Goal: Transaction & Acquisition: Book appointment/travel/reservation

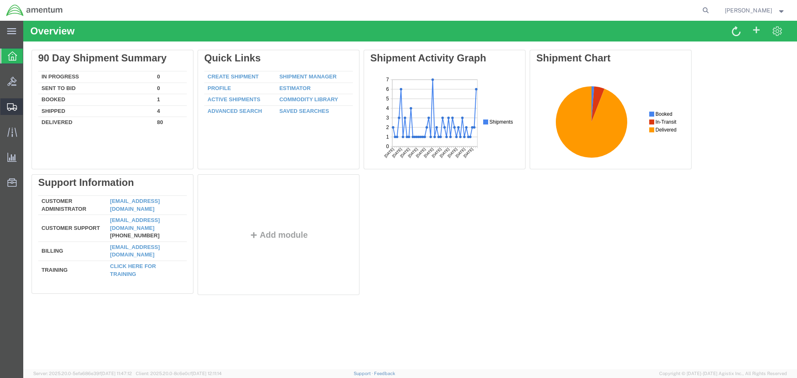
click at [29, 109] on span "Shipments" at bounding box center [26, 106] width 6 height 17
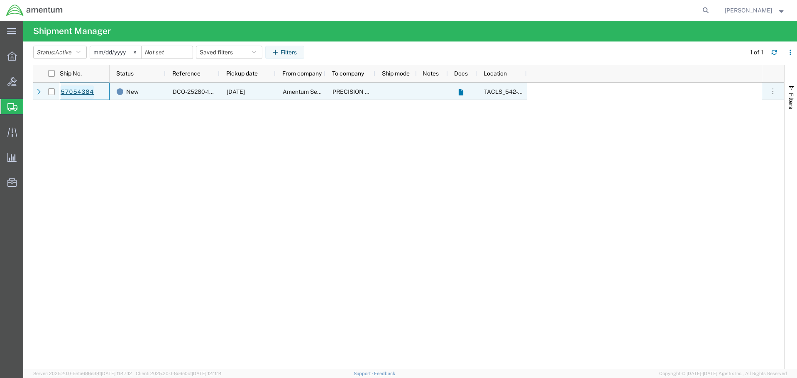
click at [91, 91] on link "57054384" at bounding box center [77, 92] width 34 height 13
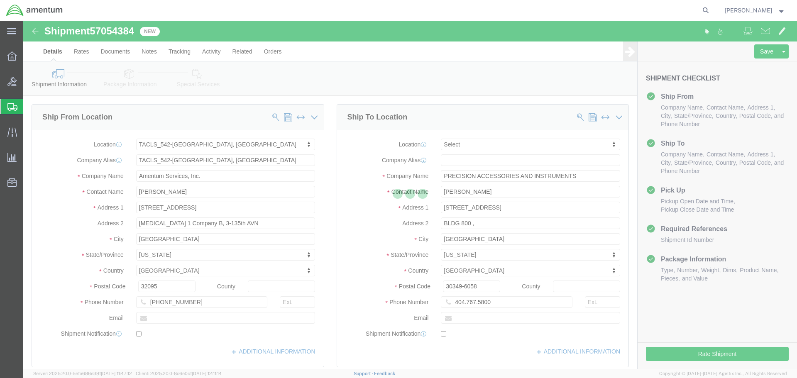
select select "42694"
select select
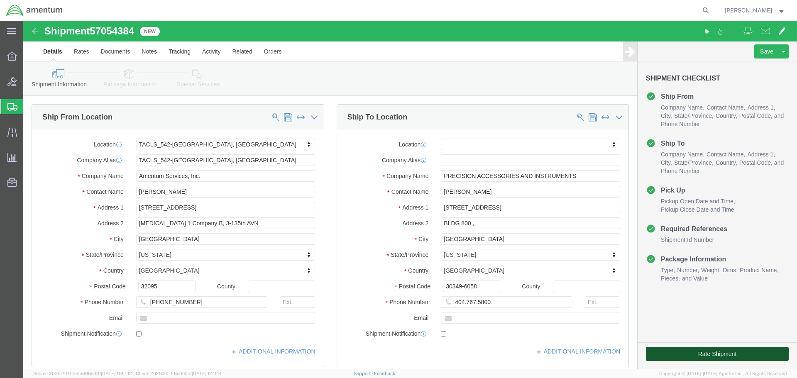
click button "Rate Shipment"
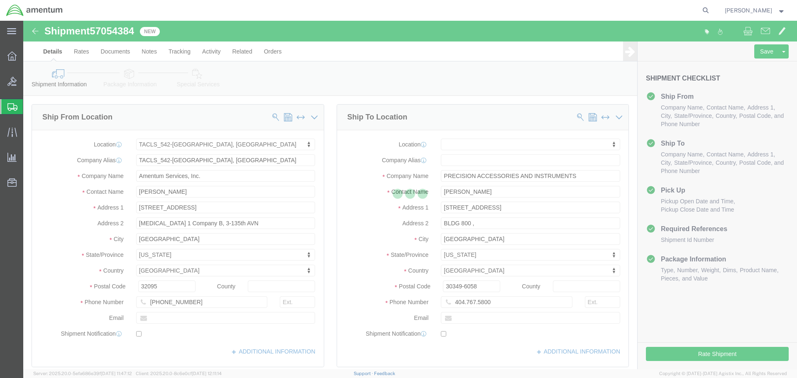
select select "42694"
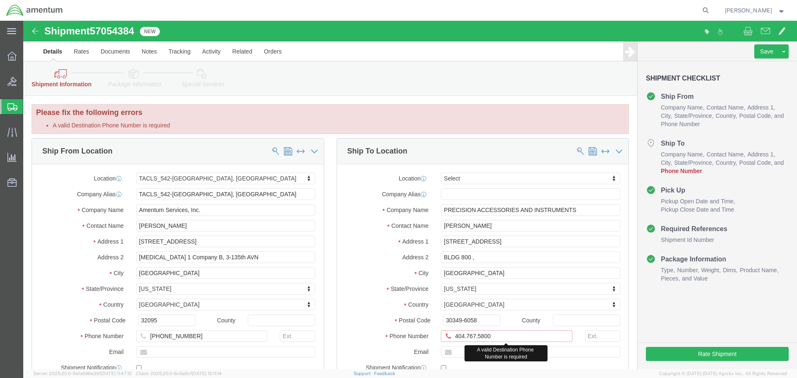
click input "404.767.5800"
click input "404-767.5800"
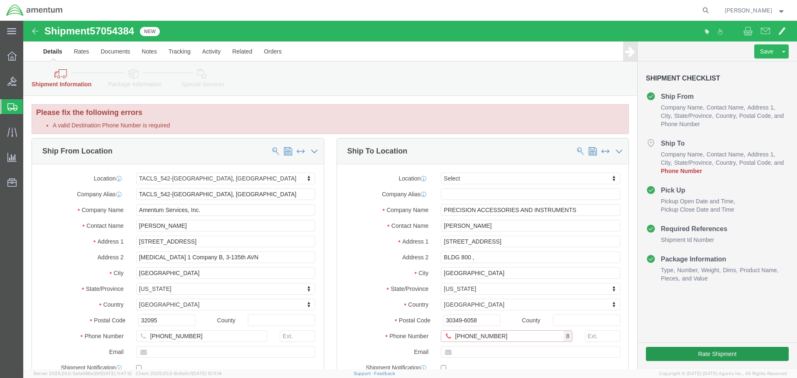
type input "[PHONE_NUMBER]"
click button "Rate Shipment"
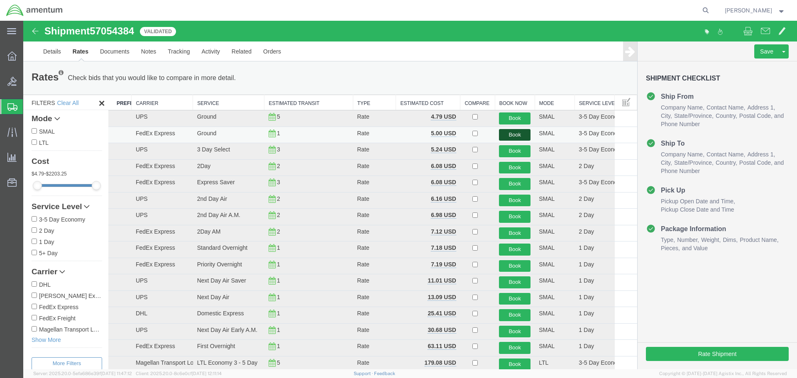
click at [522, 137] on button "Book" at bounding box center [515, 135] width 32 height 12
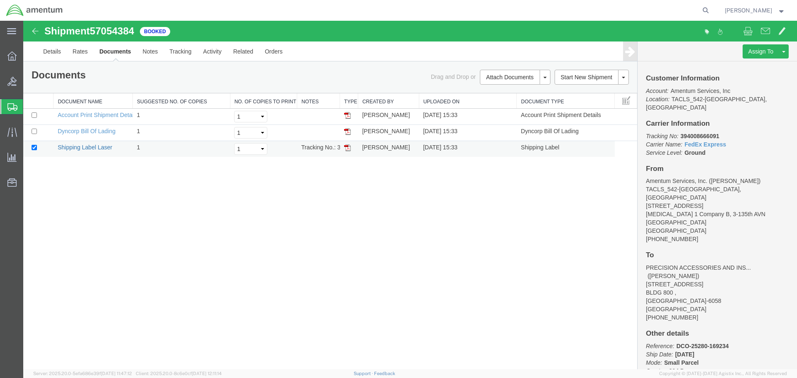
click at [90, 150] on link "Shipping Label Laser" at bounding box center [85, 147] width 55 height 7
click at [28, 105] on span "Shipments" at bounding box center [26, 106] width 7 height 17
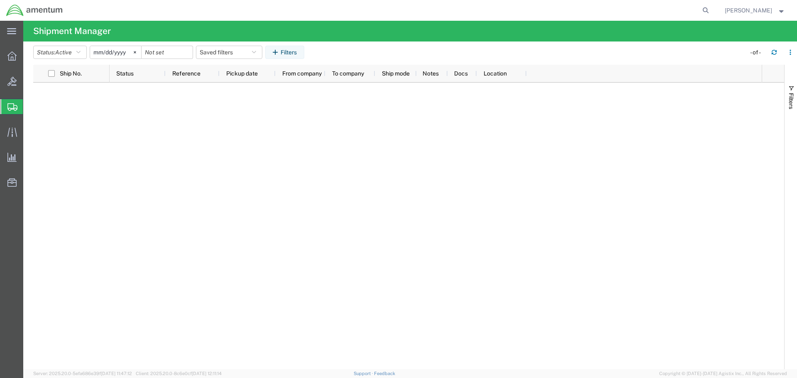
click at [29, 102] on span "Shipments" at bounding box center [26, 106] width 7 height 17
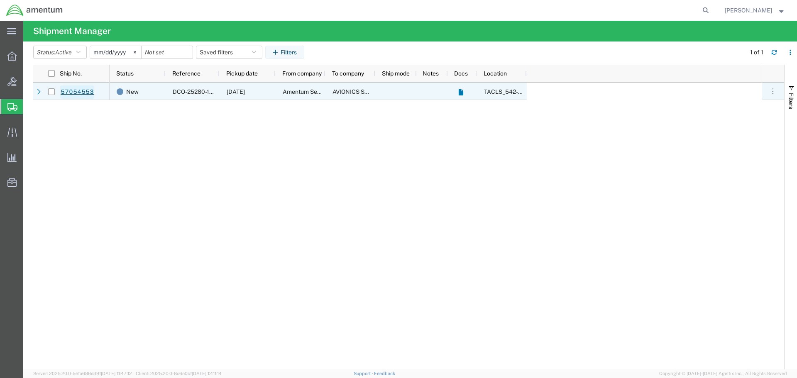
click at [82, 94] on link "57054553" at bounding box center [77, 92] width 34 height 13
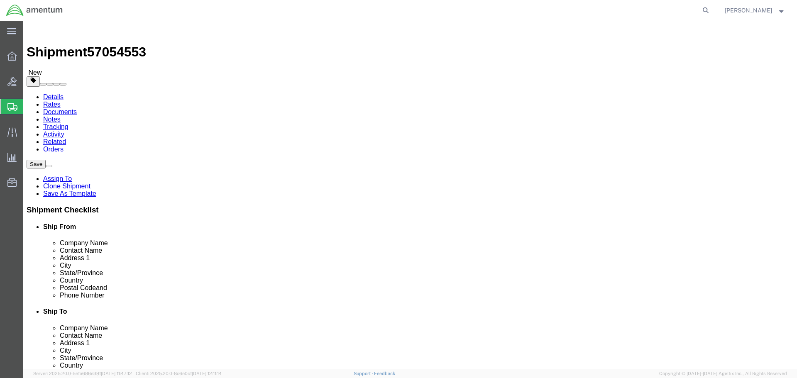
select select "42694"
select select
click button "Rate Shipment"
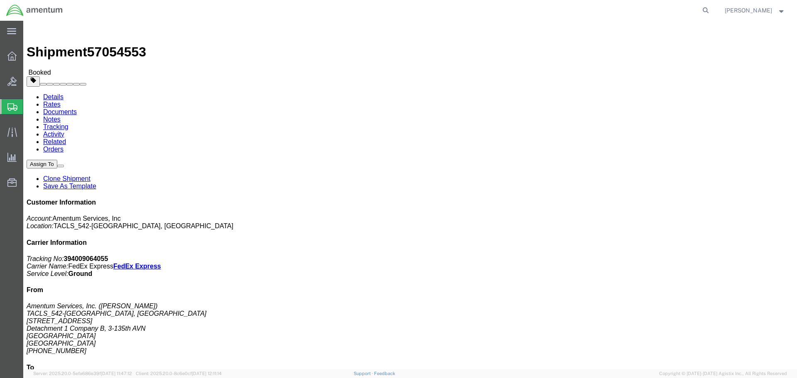
click at [29, 103] on span "Shipments" at bounding box center [26, 106] width 7 height 17
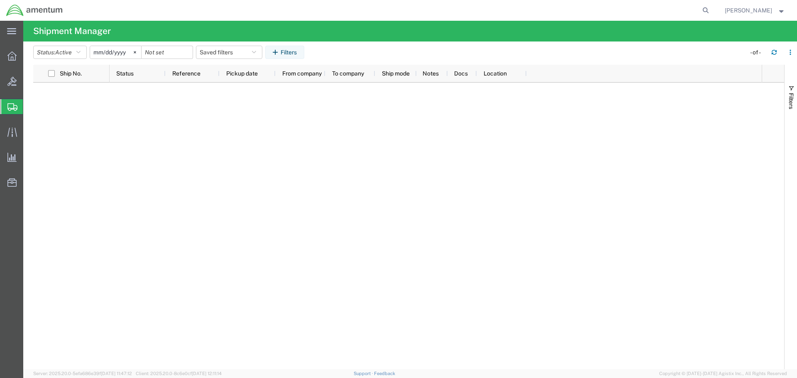
click at [29, 105] on span "Shipments" at bounding box center [26, 106] width 7 height 17
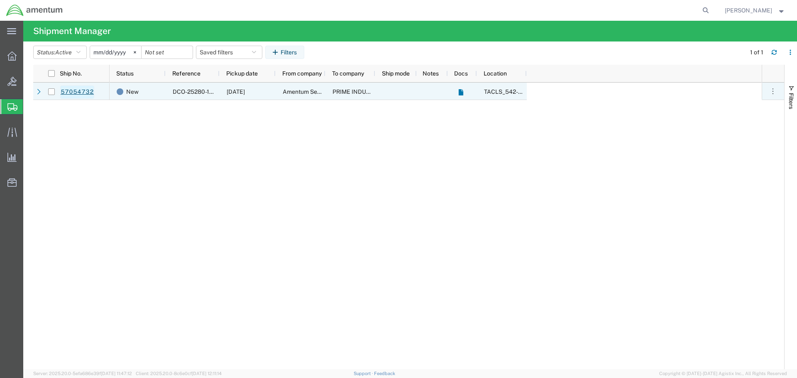
click at [69, 89] on link "57054732" at bounding box center [77, 92] width 34 height 13
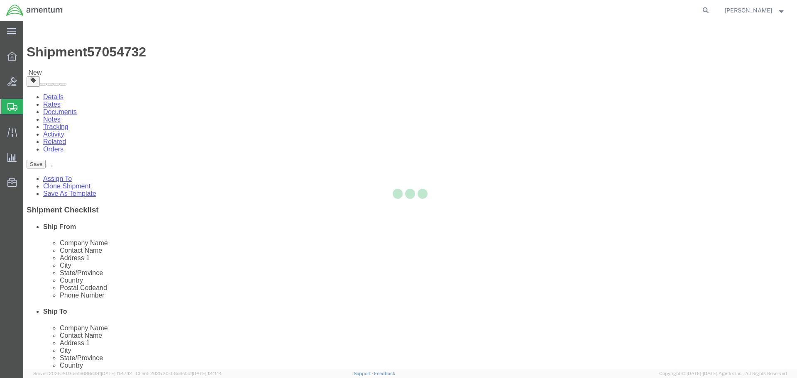
select select "42694"
select select
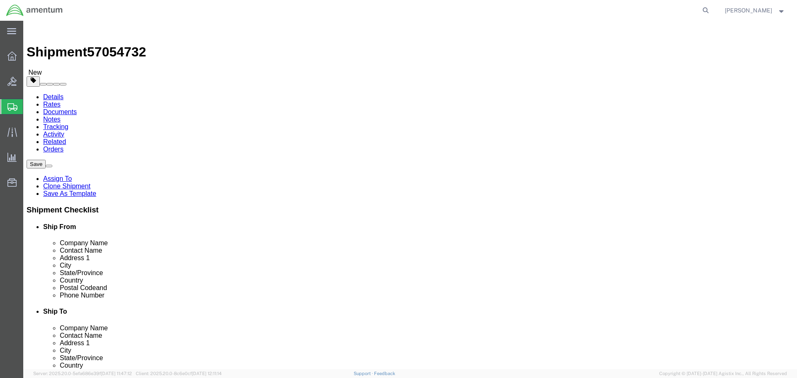
click button "Rate Shipment"
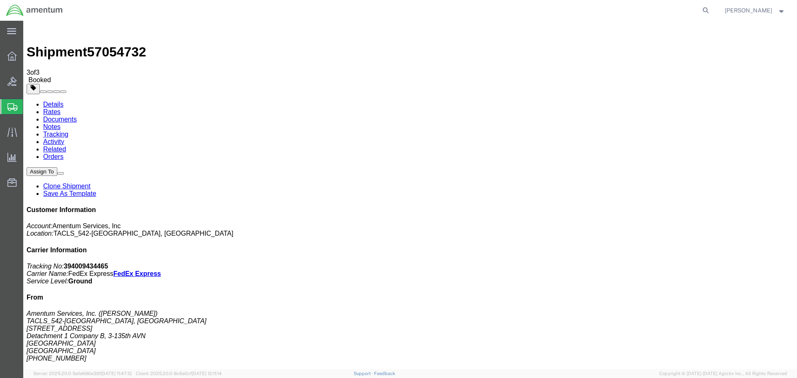
drag, startPoint x: 77, startPoint y: 146, endPoint x: 78, endPoint y: 167, distance: 21.2
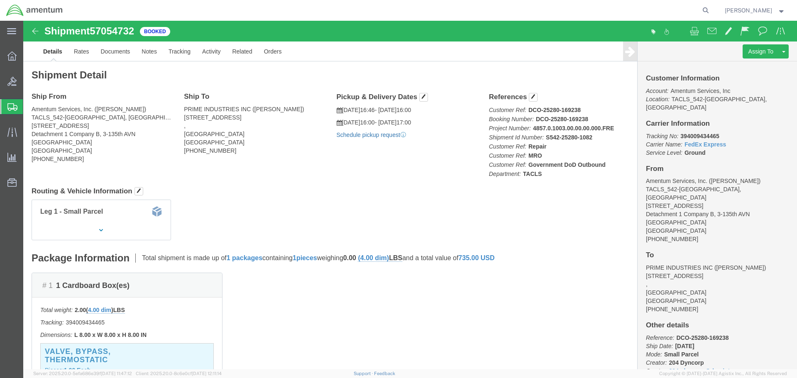
click link "Schedule pickup request"
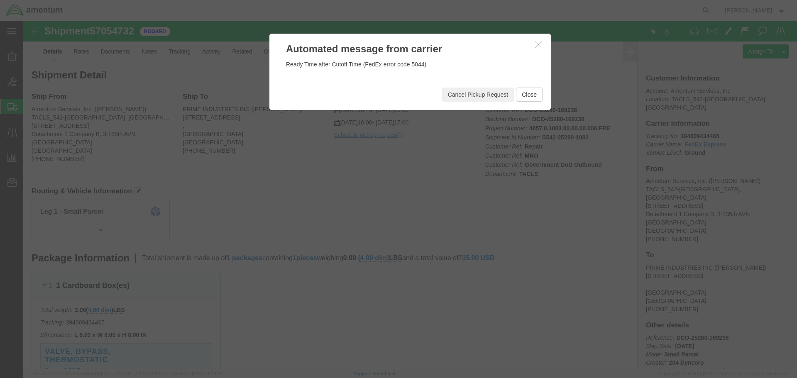
click icon "button"
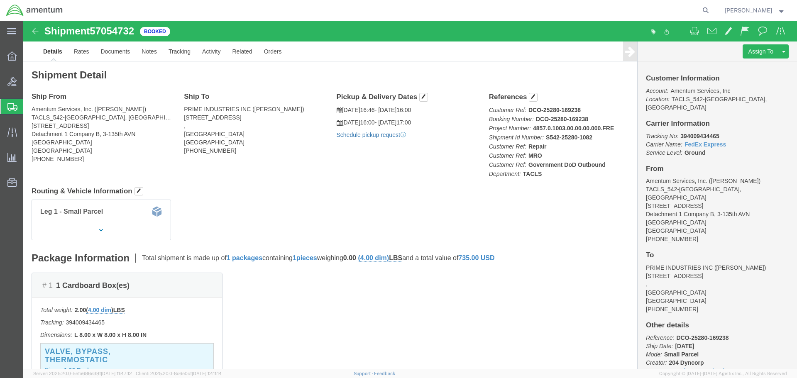
click link "Schedule pickup request"
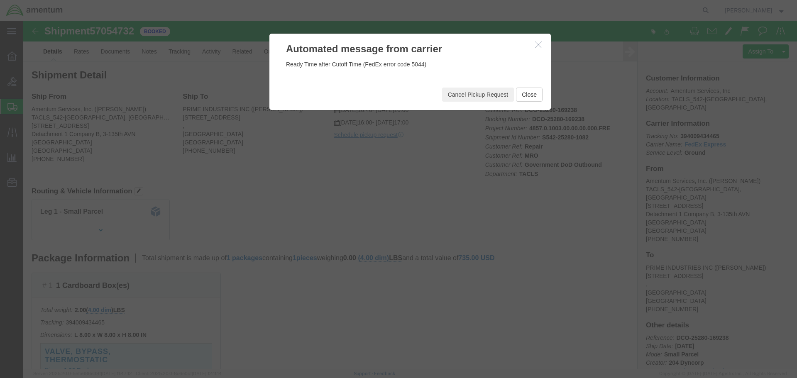
click button "button"
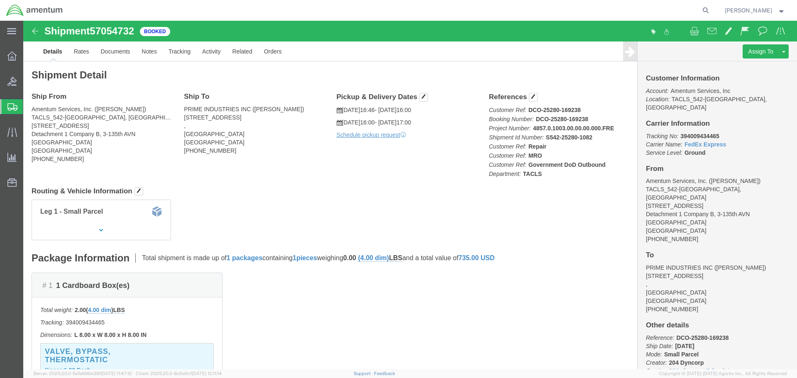
click at [29, 105] on span "Shipments" at bounding box center [26, 106] width 7 height 17
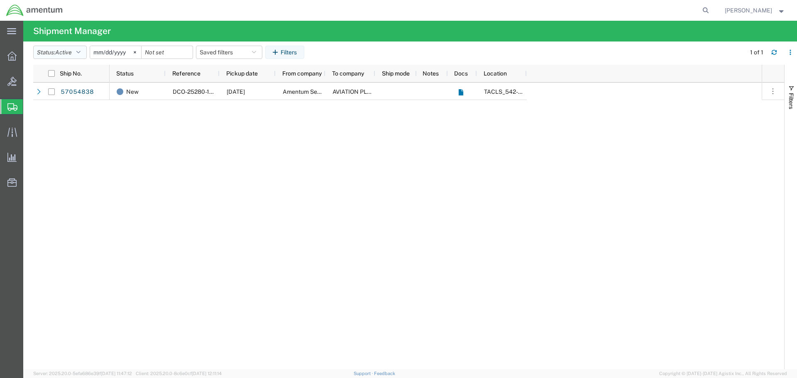
click at [81, 49] on icon "button" at bounding box center [78, 52] width 4 height 6
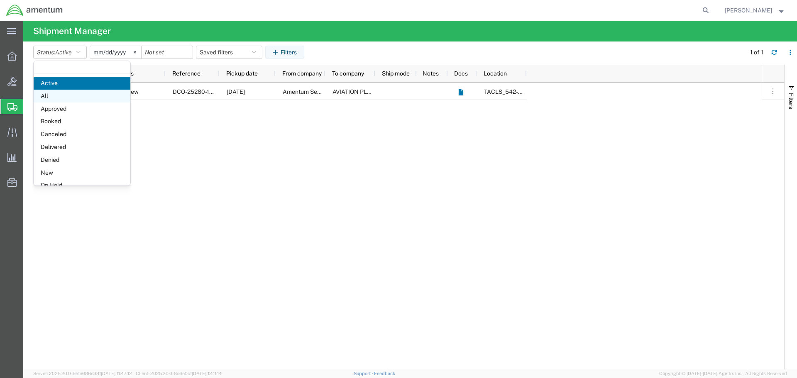
click at [67, 96] on span "All" at bounding box center [82, 96] width 97 height 13
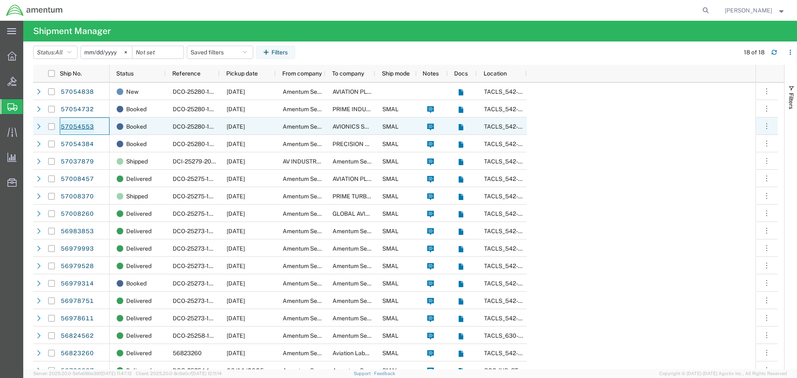
click at [80, 122] on link "57054553" at bounding box center [77, 126] width 34 height 13
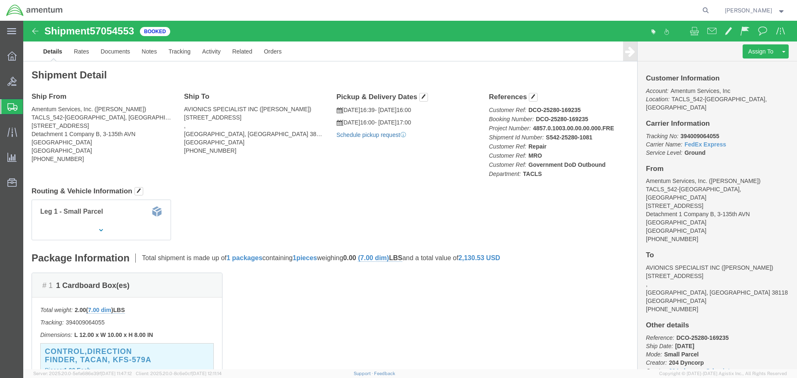
click link "Schedule pickup request"
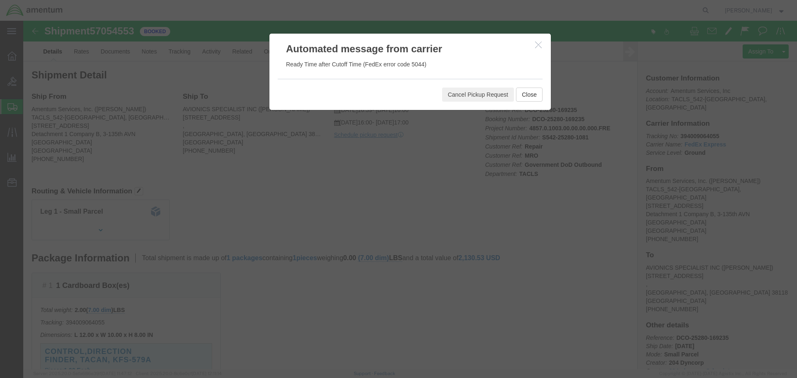
click button "button"
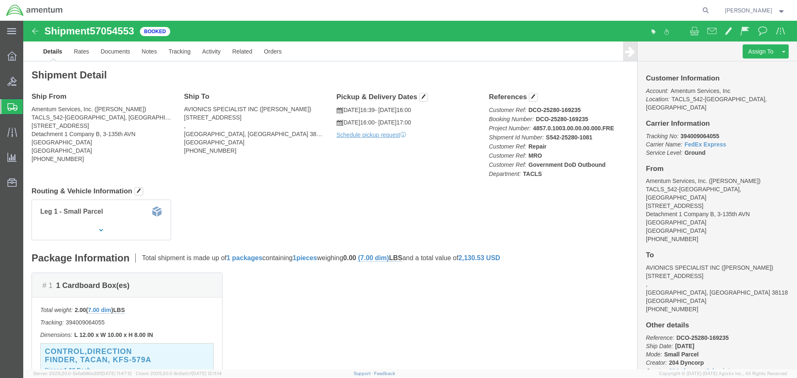
click at [28, 107] on span "Shipments" at bounding box center [26, 106] width 7 height 17
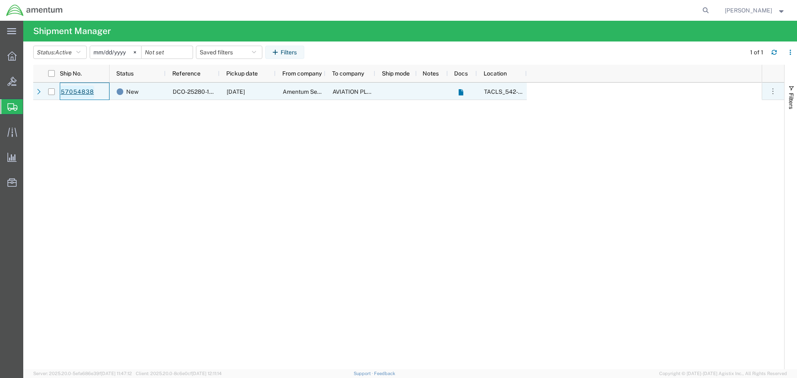
click at [80, 91] on link "57054838" at bounding box center [77, 92] width 34 height 13
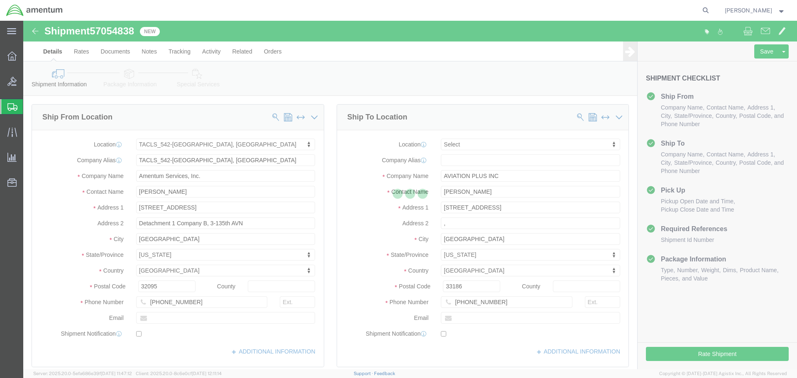
select select "42694"
select select
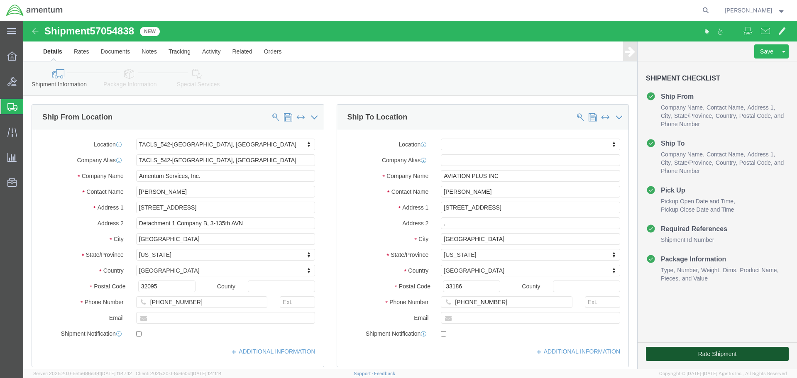
click button "Rate Shipment"
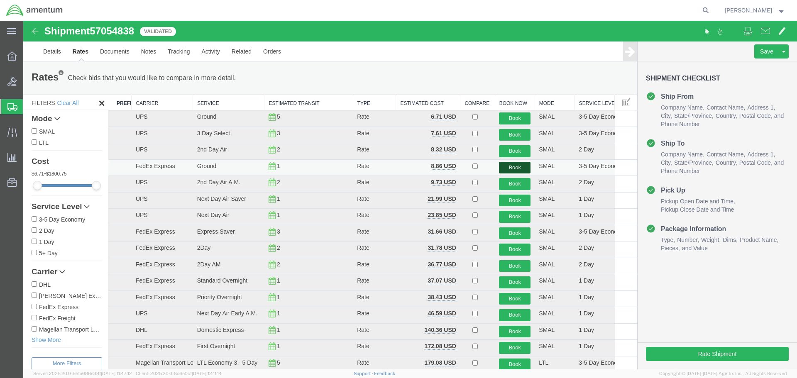
click at [507, 165] on button "Book" at bounding box center [515, 168] width 32 height 12
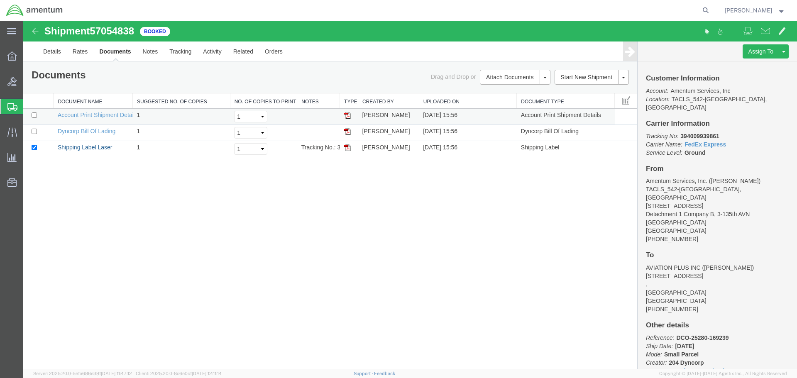
drag, startPoint x: 67, startPoint y: 145, endPoint x: 403, endPoint y: 114, distance: 337.3
click at [67, 145] on link "Shipping Label Laser" at bounding box center [85, 147] width 55 height 7
click at [29, 105] on span "Shipments" at bounding box center [26, 106] width 7 height 17
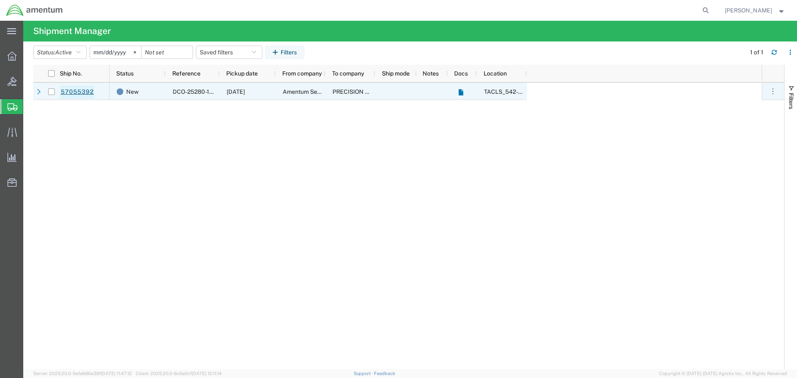
click at [87, 91] on link "57055392" at bounding box center [77, 92] width 34 height 13
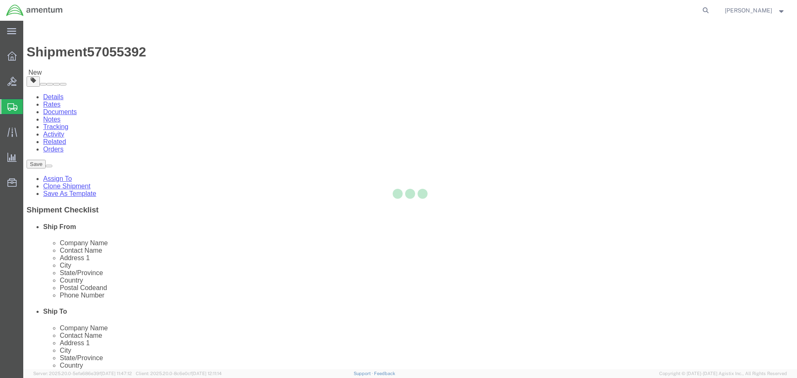
select select "42694"
select select
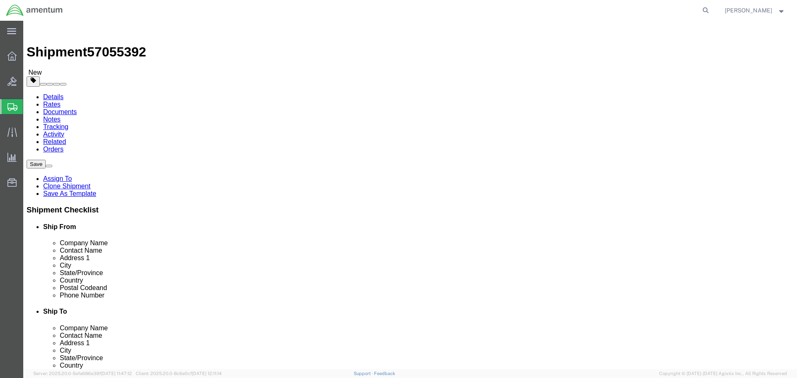
click button "Rate Shipment"
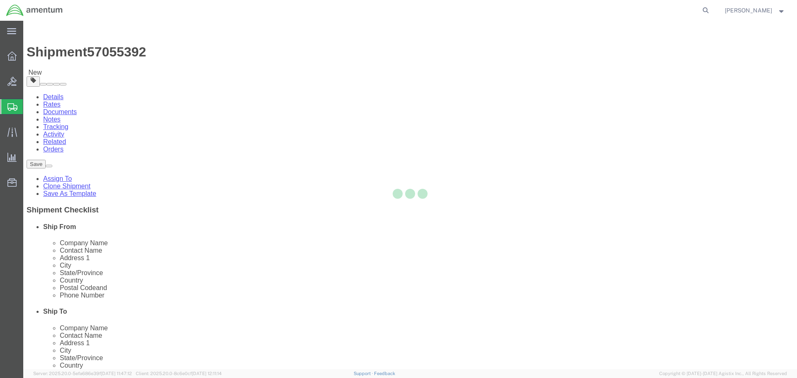
select select "42694"
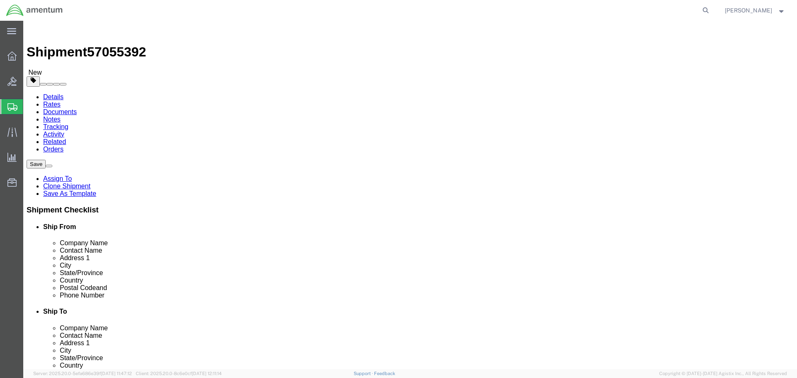
click input "404.767.5800"
click input "404-767.5800"
type input "[PHONE_NUMBER]"
click button "Rate Shipment"
